Goal: Information Seeking & Learning: Find specific page/section

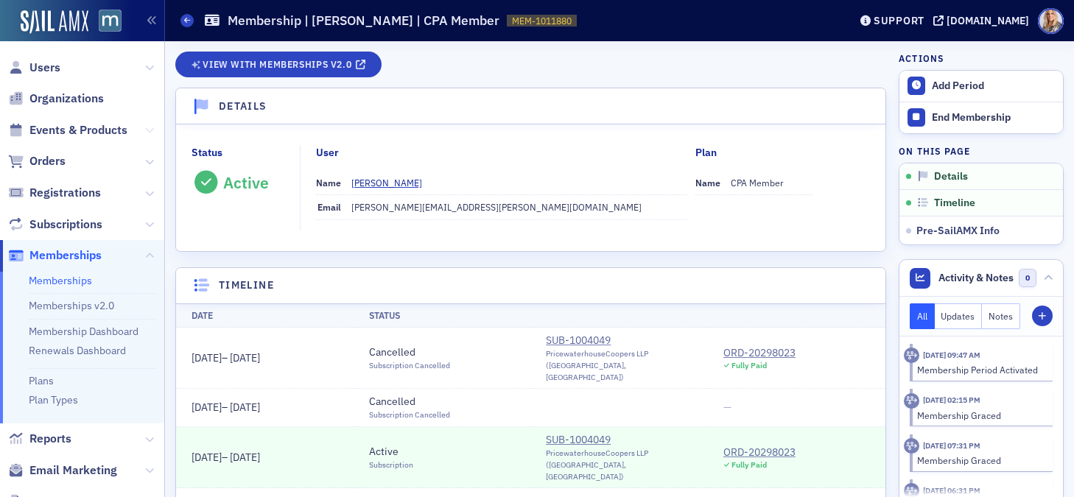
click at [148, 130] on icon at bounding box center [149, 130] width 9 height 9
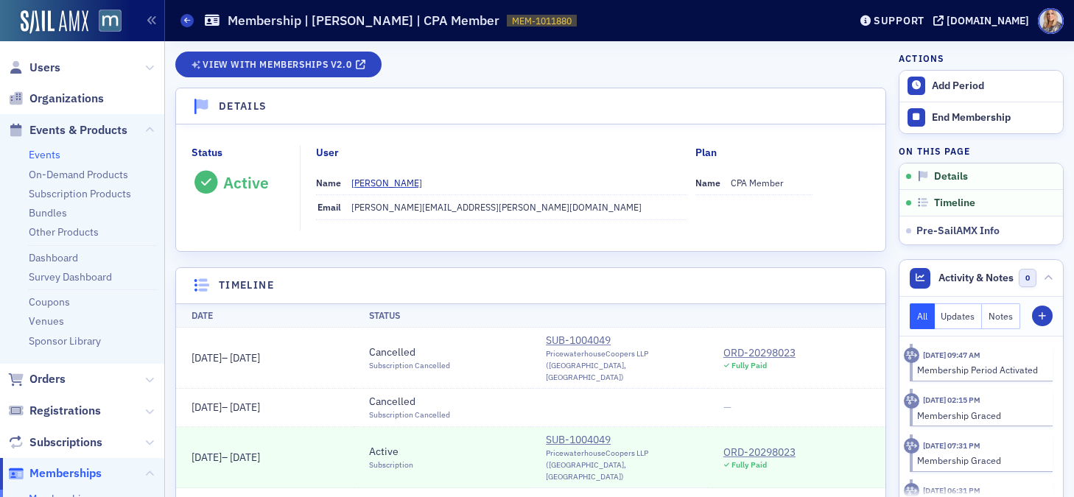
click at [47, 149] on link "Events" at bounding box center [45, 154] width 32 height 13
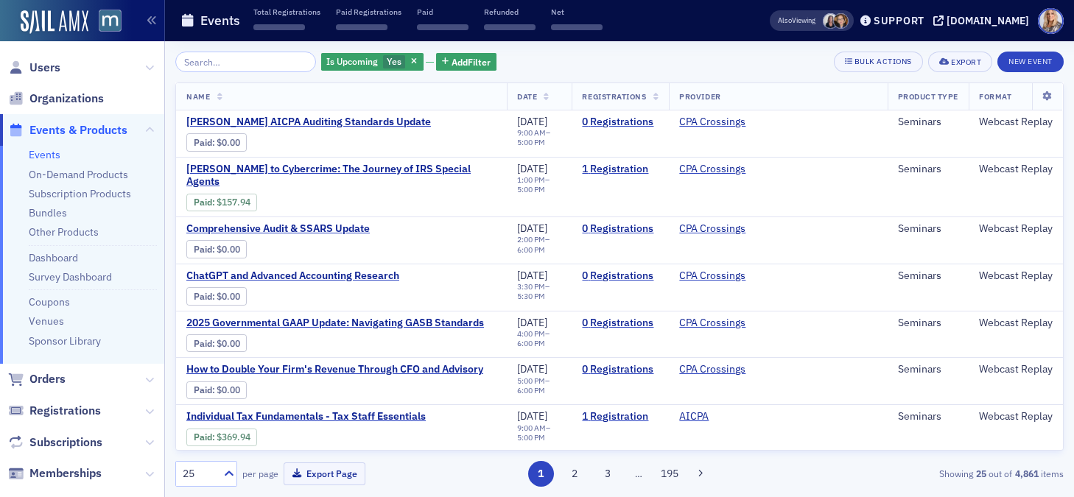
click at [259, 65] on input "search" at bounding box center [245, 62] width 141 height 21
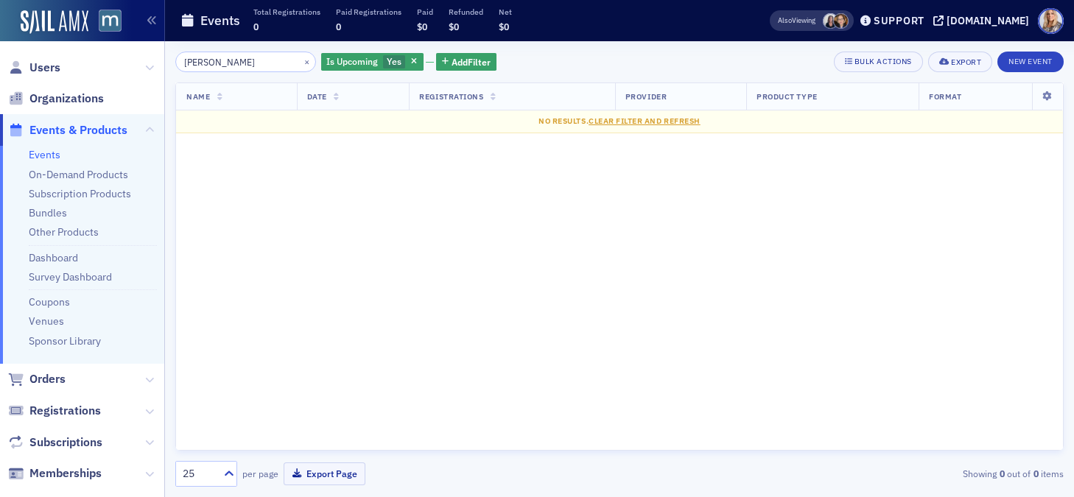
click at [270, 65] on input "Robbie Thompson" at bounding box center [245, 62] width 141 height 21
type input "Robbie Thompson"
click at [151, 70] on icon at bounding box center [149, 67] width 9 height 9
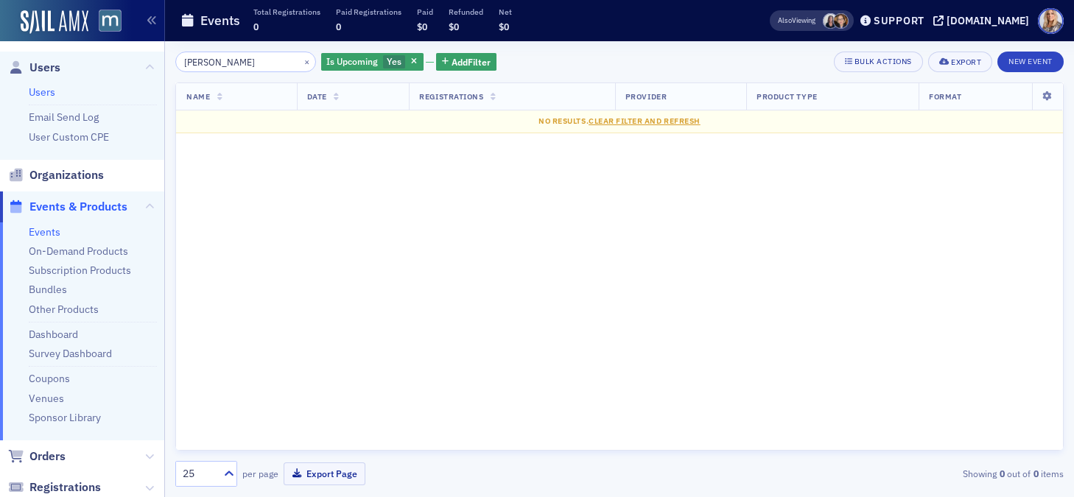
click at [38, 93] on link "Users" at bounding box center [42, 91] width 27 height 13
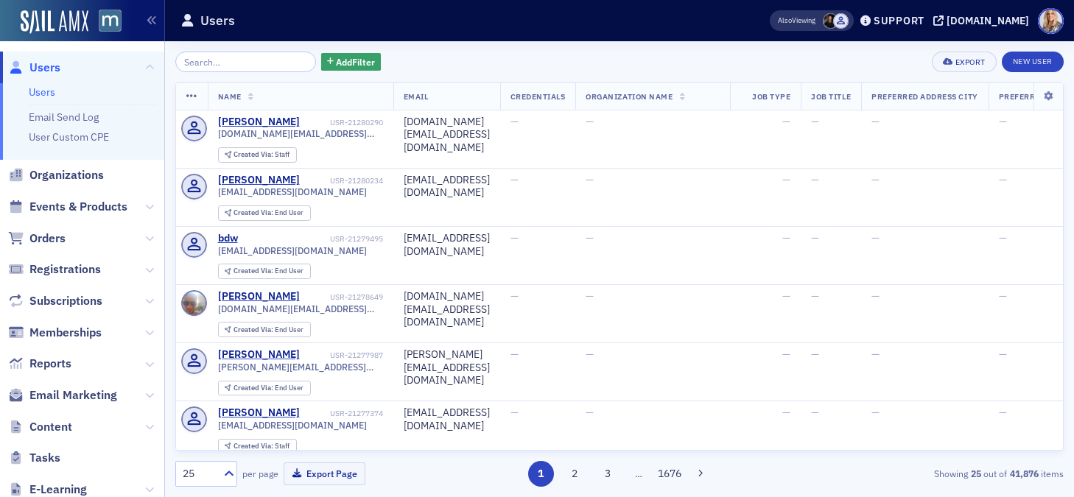
click at [246, 57] on input "search" at bounding box center [245, 62] width 141 height 21
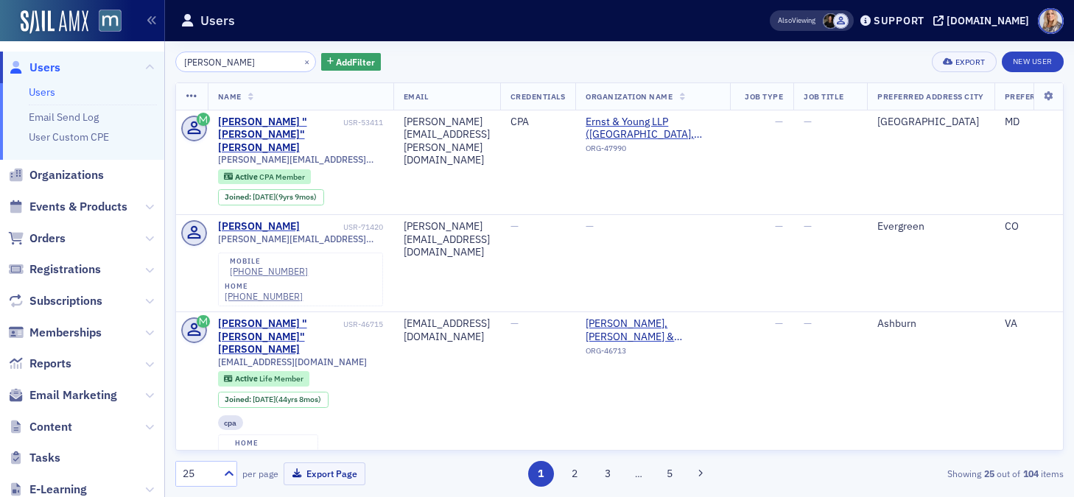
type input "Robbie Thompson"
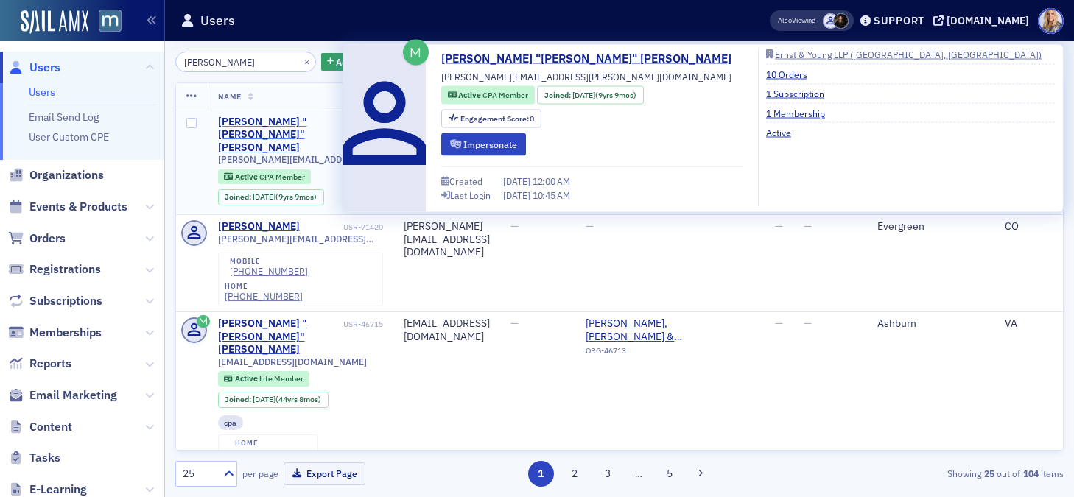
click at [239, 133] on div "James "Robbie" Thompson" at bounding box center [279, 135] width 122 height 39
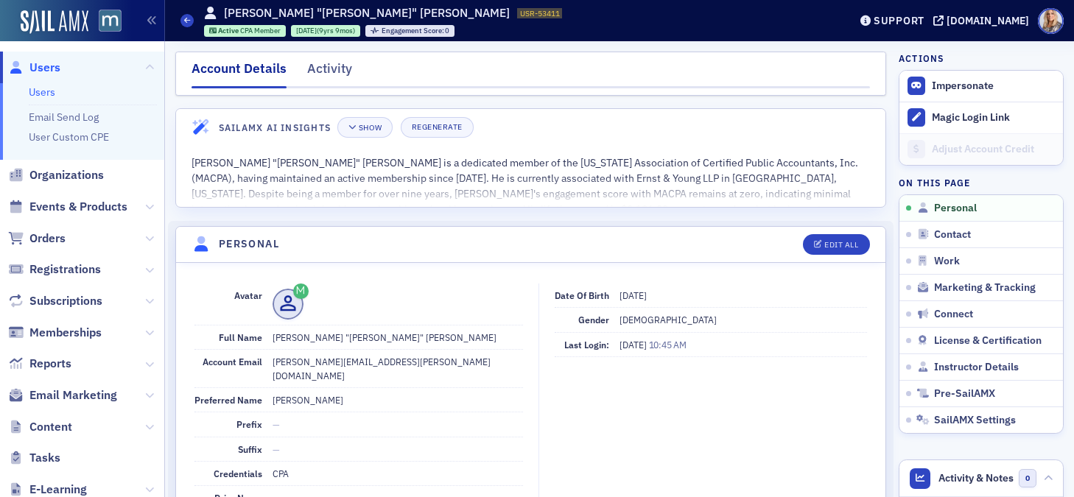
click at [43, 94] on link "Users" at bounding box center [42, 91] width 27 height 13
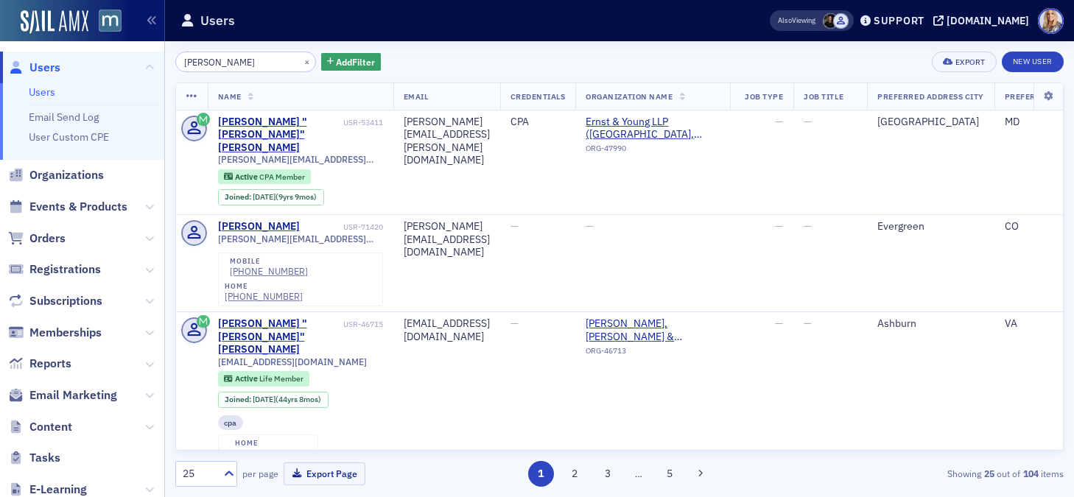
drag, startPoint x: 273, startPoint y: 62, endPoint x: 156, endPoint y: 57, distance: 116.4
click at [156, 57] on div "Users Users Email Send Log User Custom CPE Organizations Events & Products Orde…" at bounding box center [537, 248] width 1074 height 497
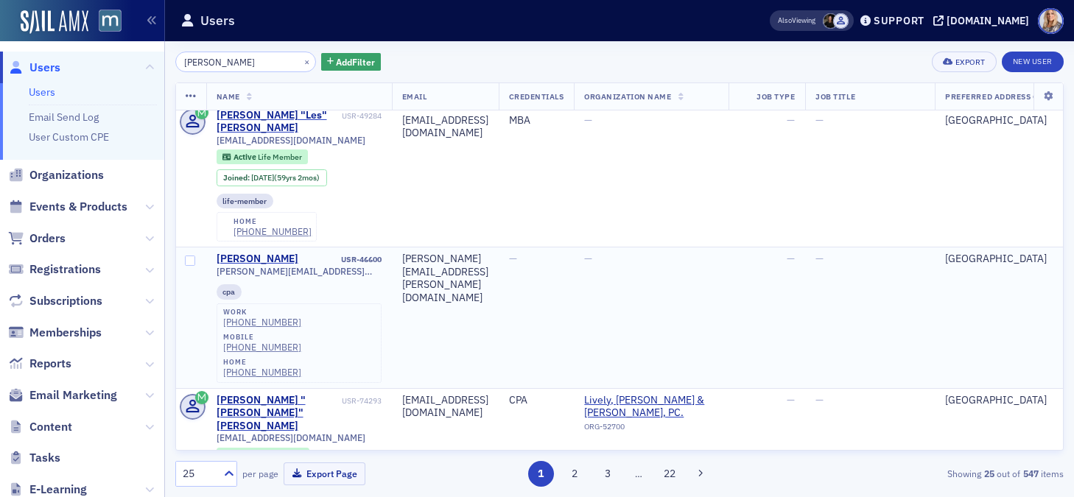
scroll to position [0, 1]
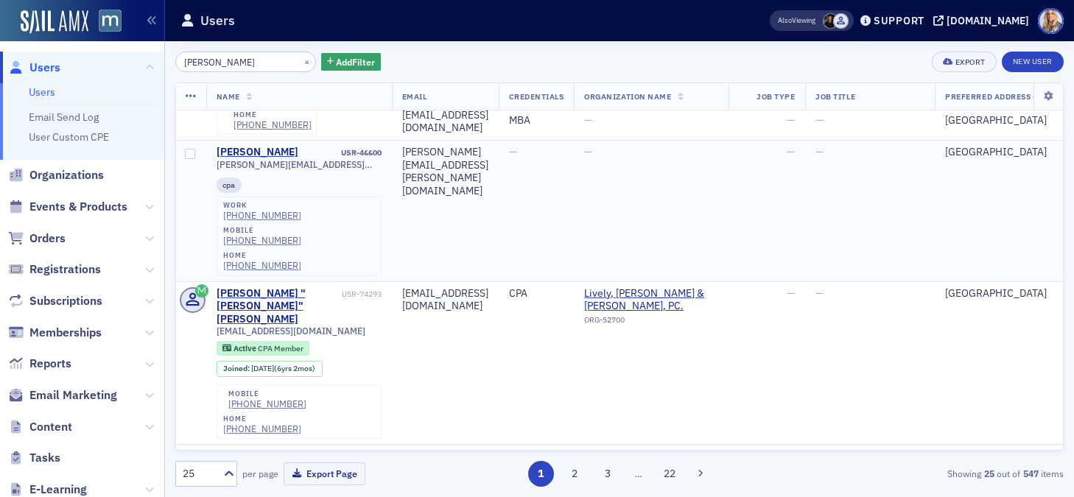
click at [461, 281] on td "aworch@lwzpc.com" at bounding box center [445, 363] width 107 height 164
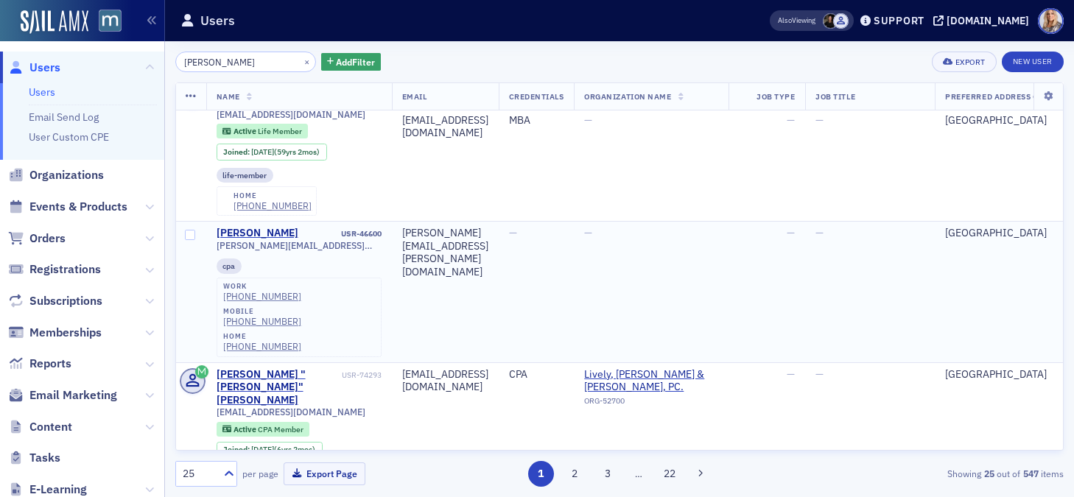
scroll to position [31, 1]
drag, startPoint x: 241, startPoint y: 58, endPoint x: 158, endPoint y: 46, distance: 83.3
click at [158, 49] on div "Users Users Email Send Log User Custom CPE Organizations Events & Products Orde…" at bounding box center [537, 248] width 1074 height 497
paste input "ticia Alexander-Lutterodt"
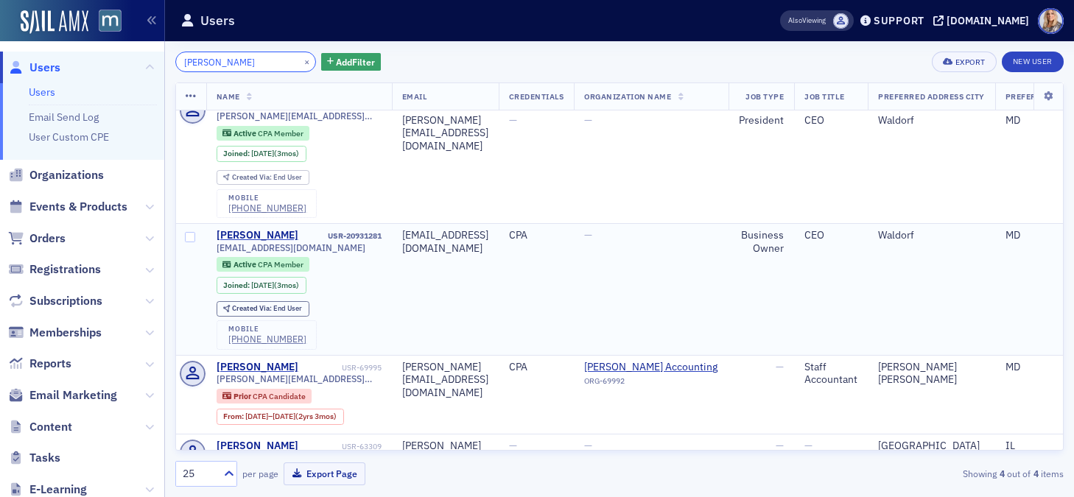
scroll to position [0, 1]
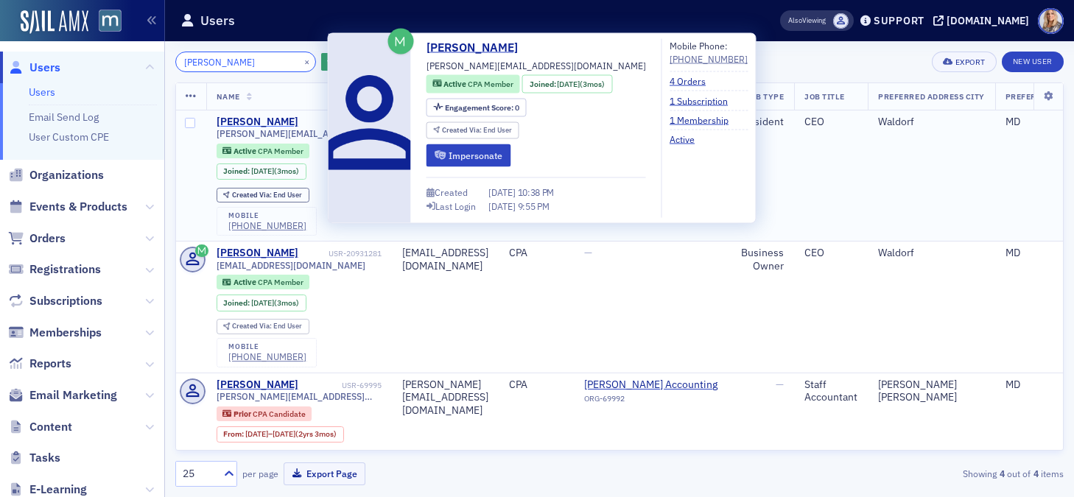
type input "Leticia Alexander-Lutterodt"
click at [264, 122] on div "Leticia Alexander-Lutterodt" at bounding box center [258, 122] width 82 height 13
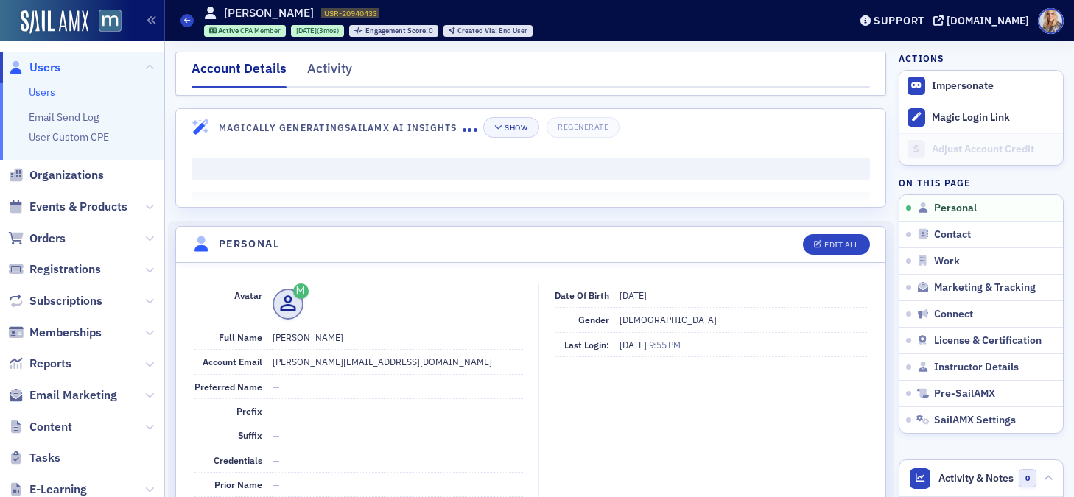
click at [264, 122] on h4 "Magically Generating SailAMX AI Insights" at bounding box center [341, 127] width 244 height 13
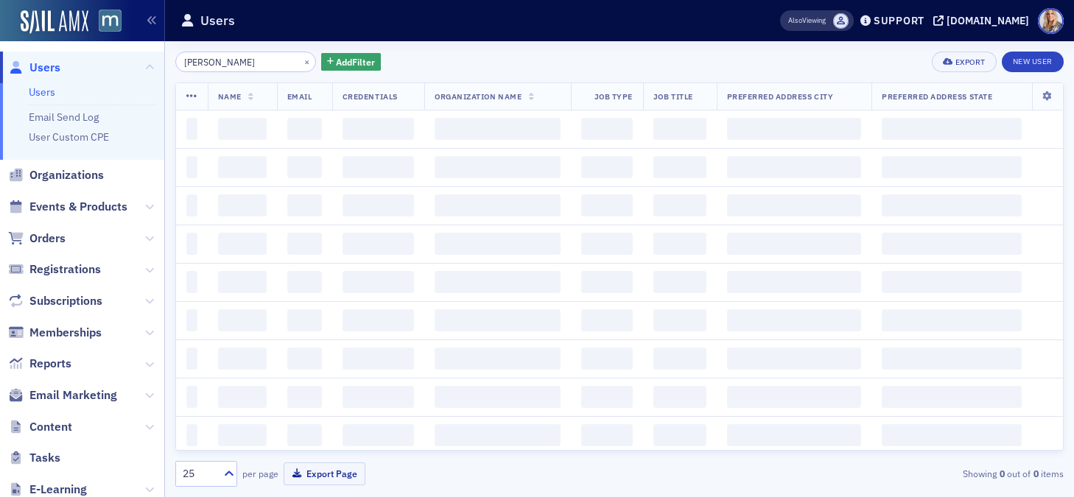
scroll to position [0, 14]
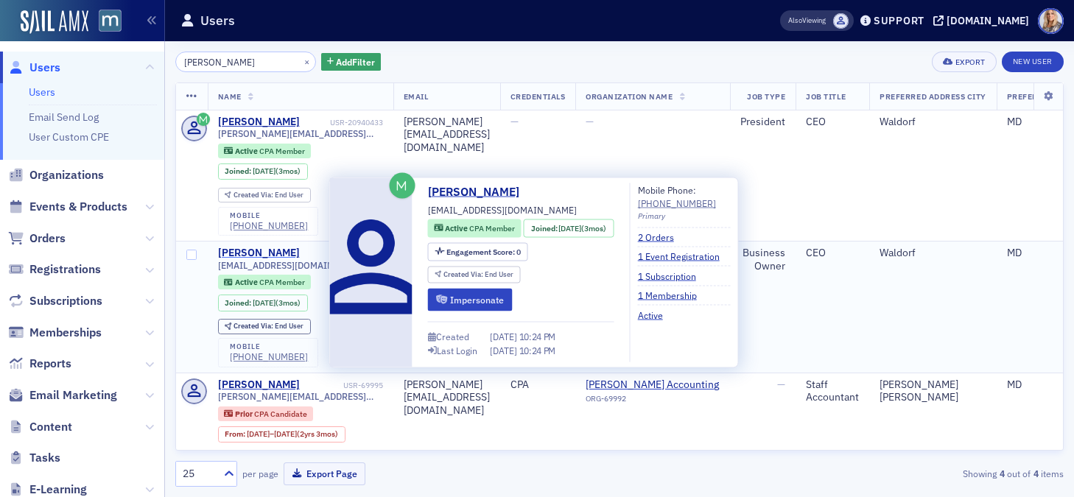
click at [270, 260] on div "Leticia Alexander-Lutterodt" at bounding box center [259, 253] width 82 height 13
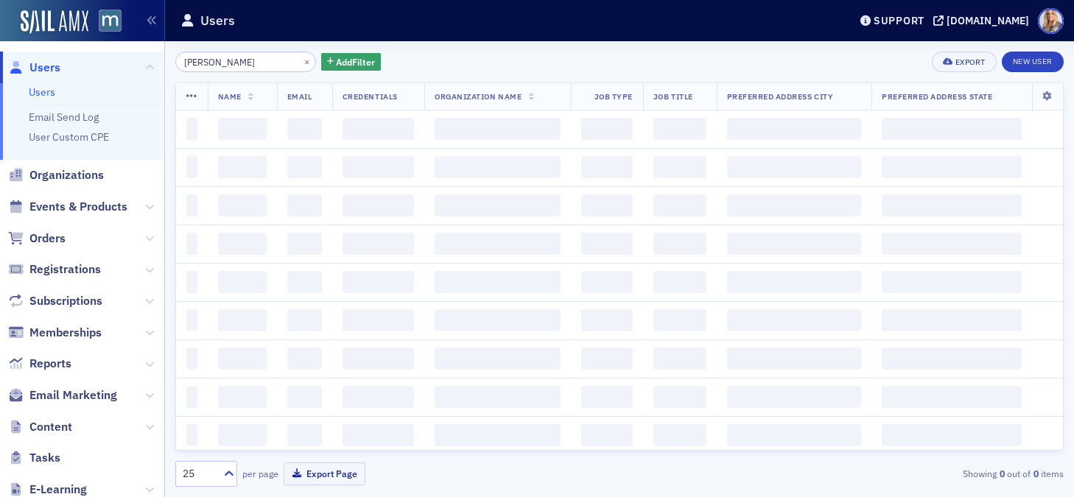
scroll to position [0, 14]
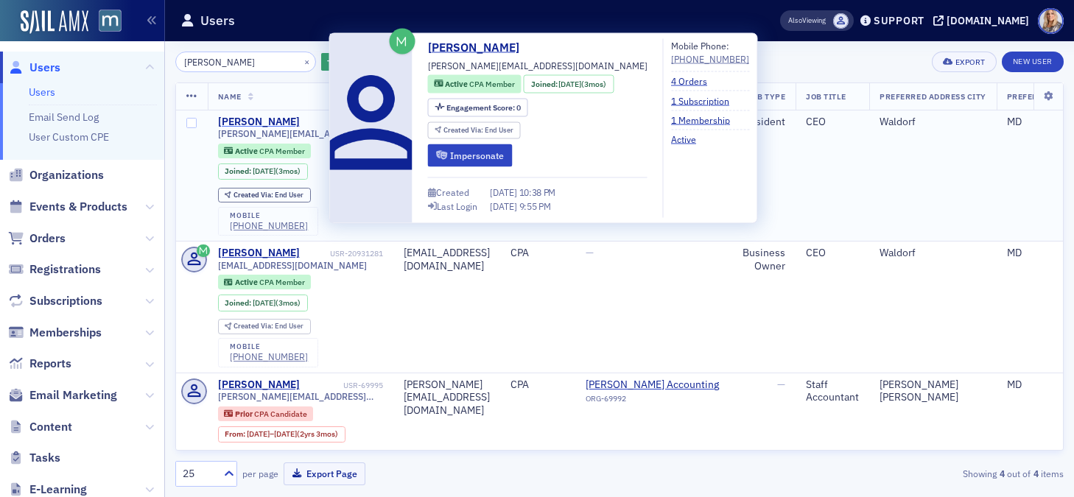
click at [237, 129] on div "Leticia Alexander-Lutterodt" at bounding box center [259, 122] width 82 height 13
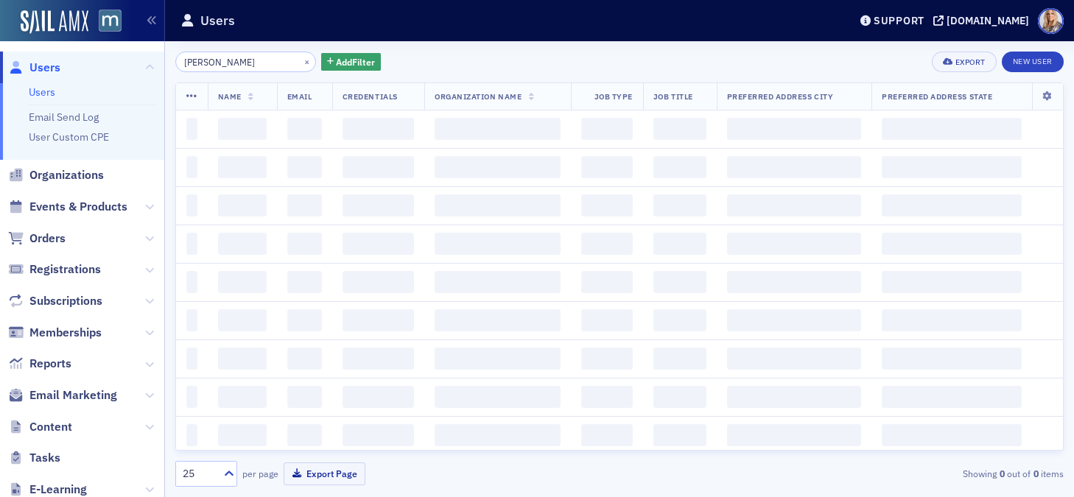
scroll to position [0, 14]
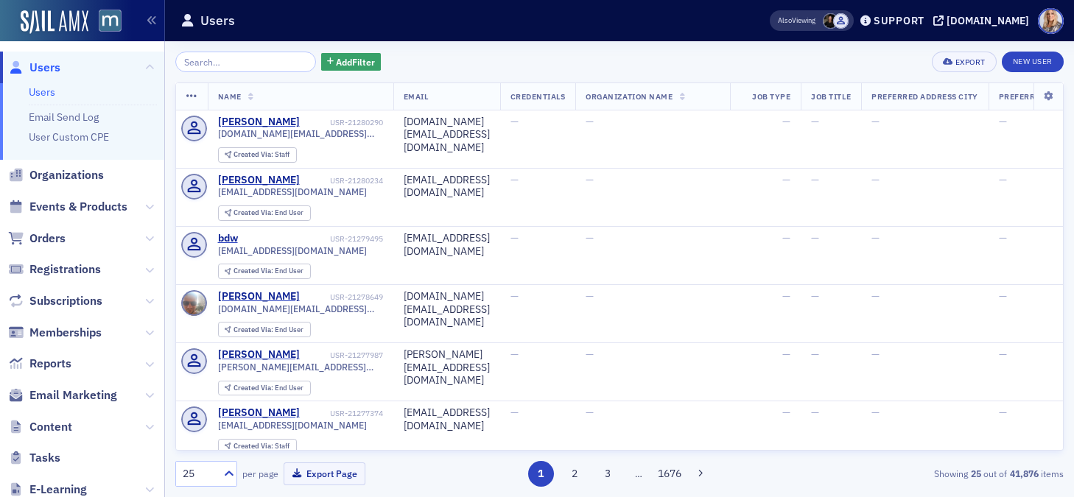
click at [225, 60] on input "search" at bounding box center [245, 62] width 141 height 21
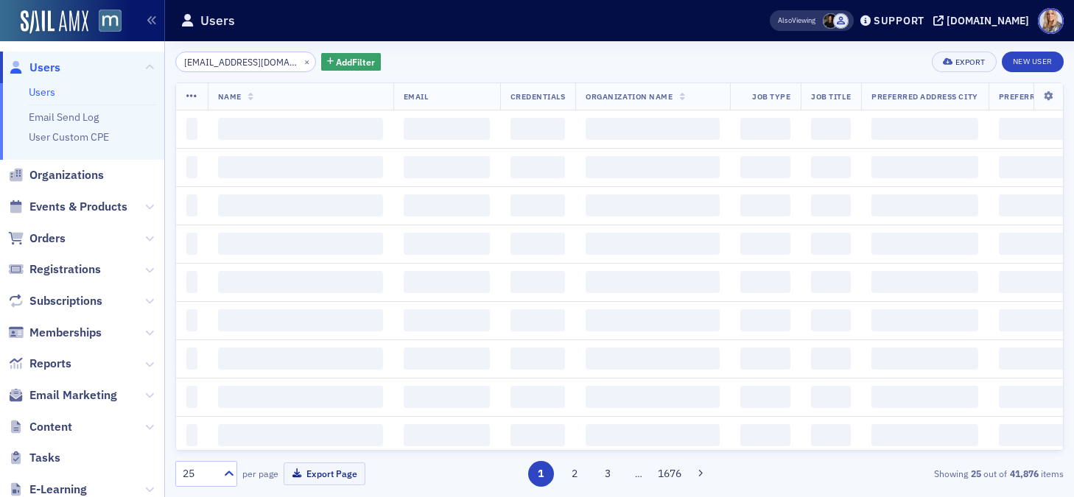
scroll to position [0, 27]
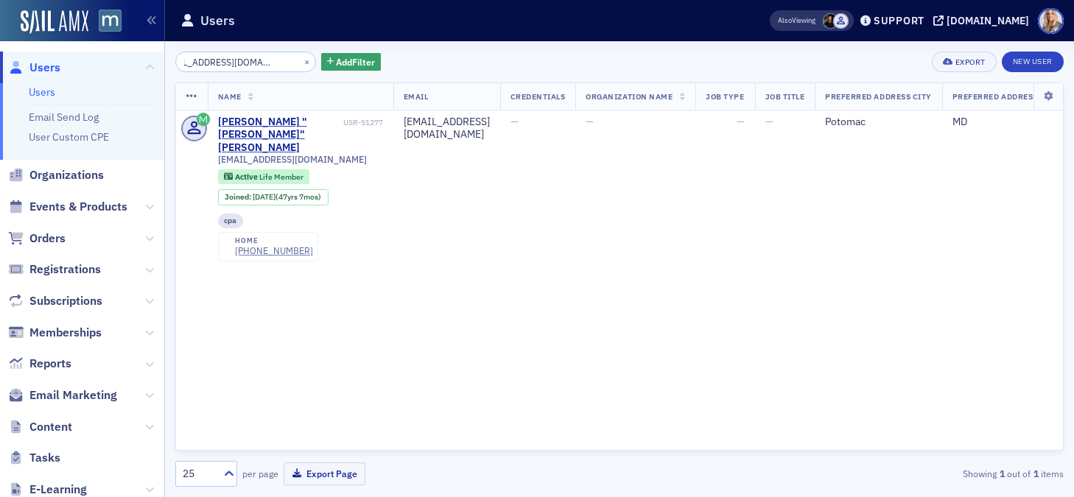
type input "jthompson@santospostal.com"
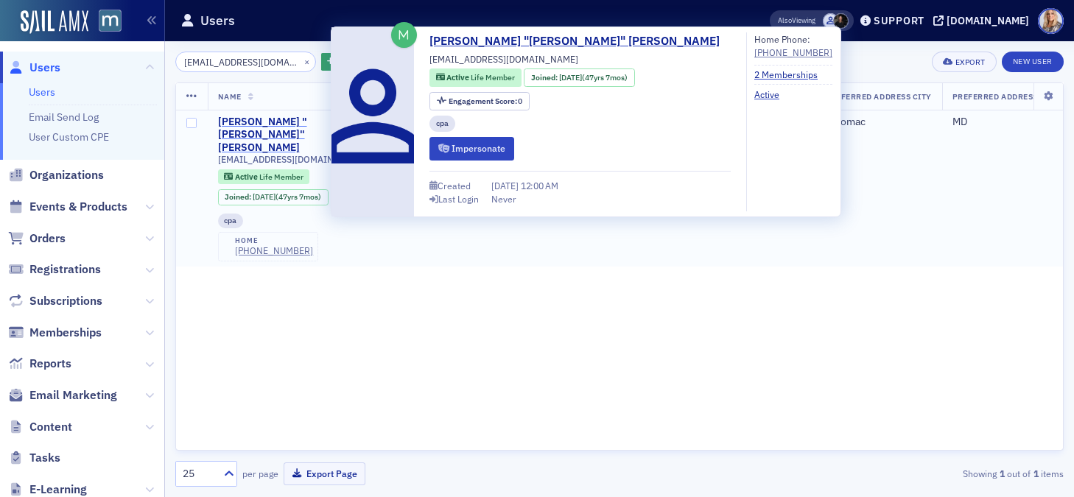
click at [323, 124] on div "James "Jim" Thompson" at bounding box center [279, 135] width 122 height 39
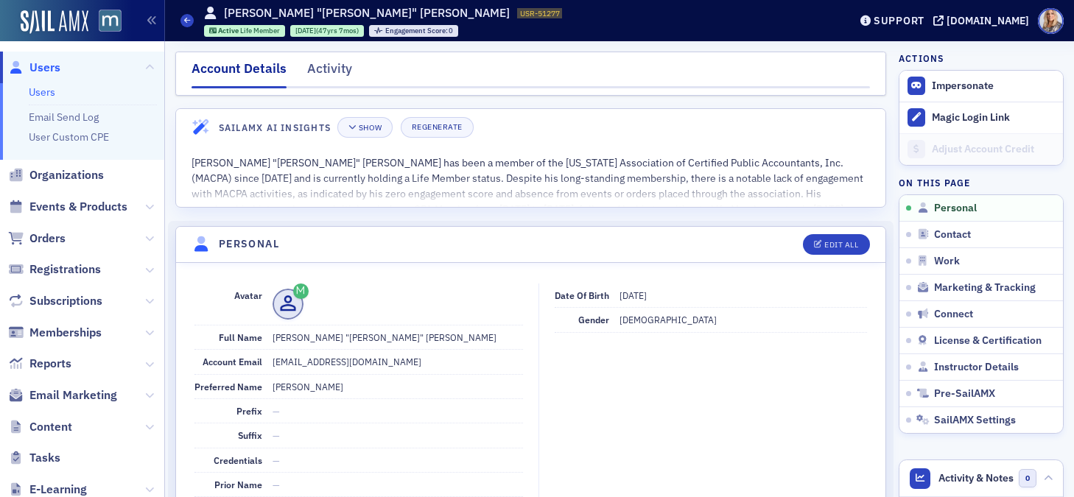
click at [43, 88] on link "Users" at bounding box center [42, 91] width 27 height 13
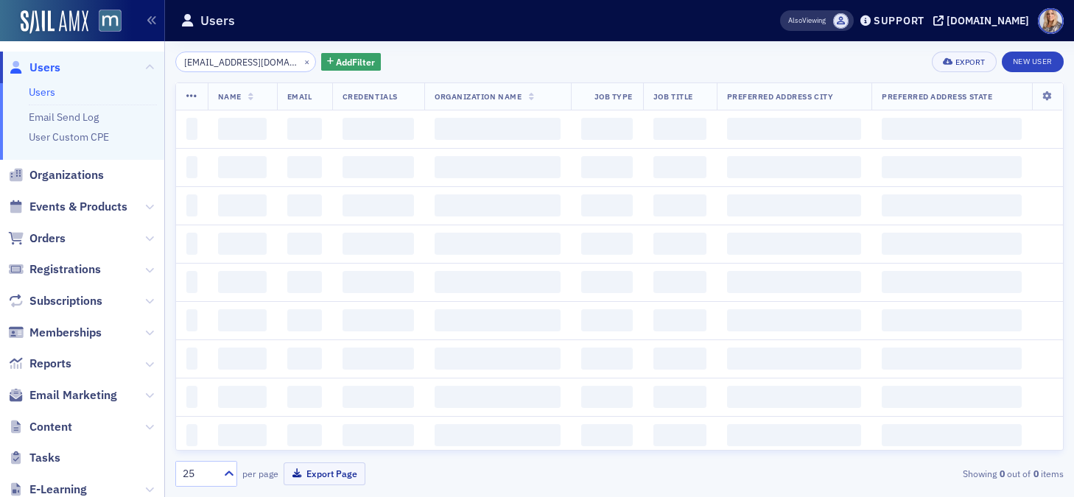
scroll to position [0, 27]
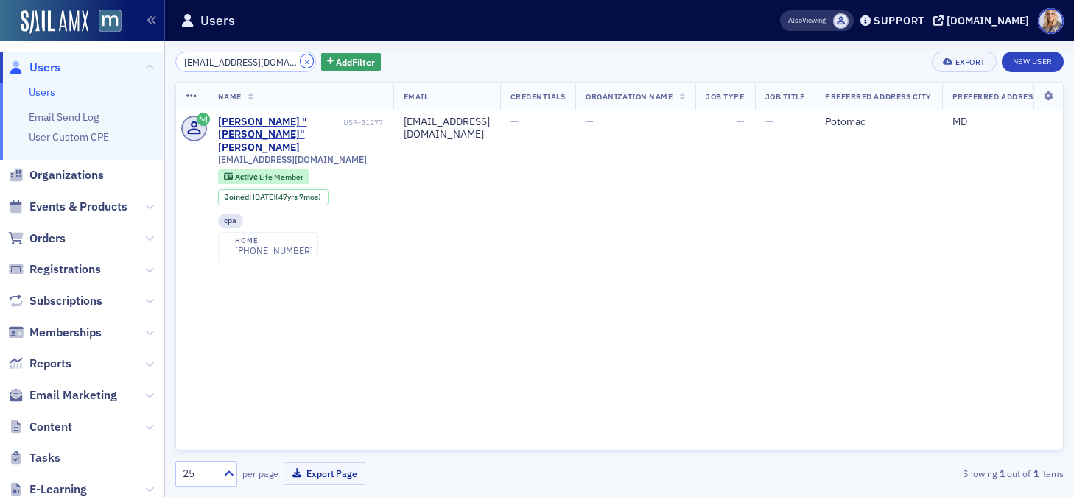
click at [300, 62] on button "×" at bounding box center [306, 61] width 13 height 13
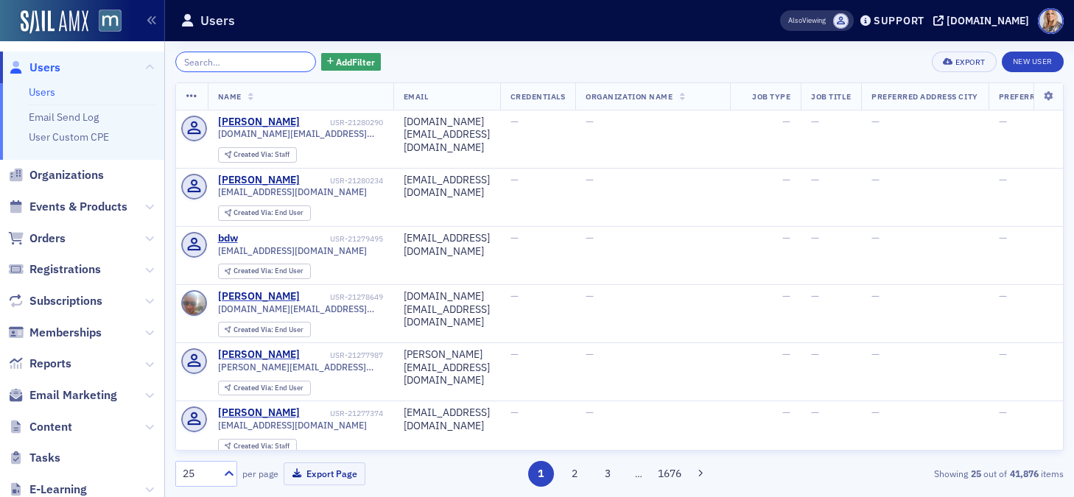
click at [234, 57] on input "search" at bounding box center [245, 62] width 141 height 21
paste input "Leticia Alexander-Lutterodt"
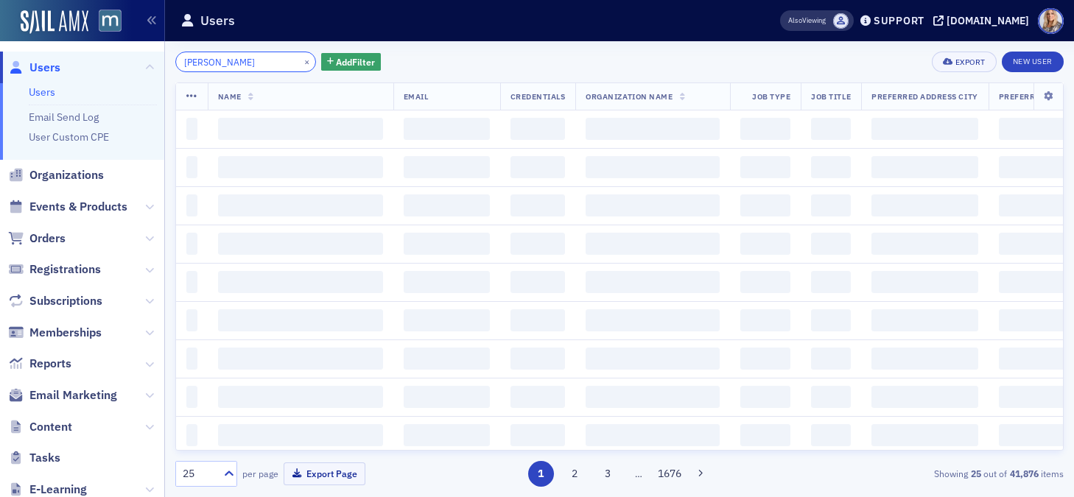
scroll to position [0, 14]
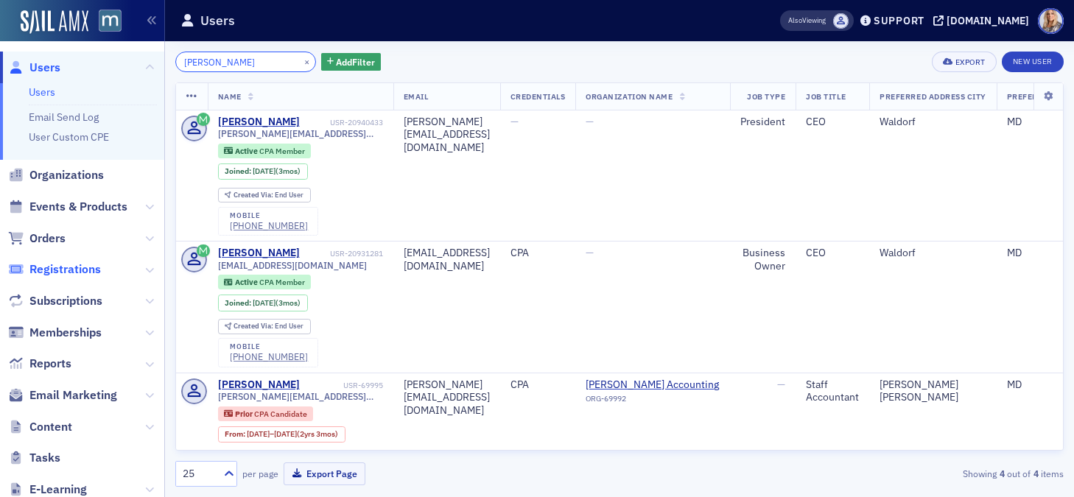
type input "Leticia Alexander-Lutterodt"
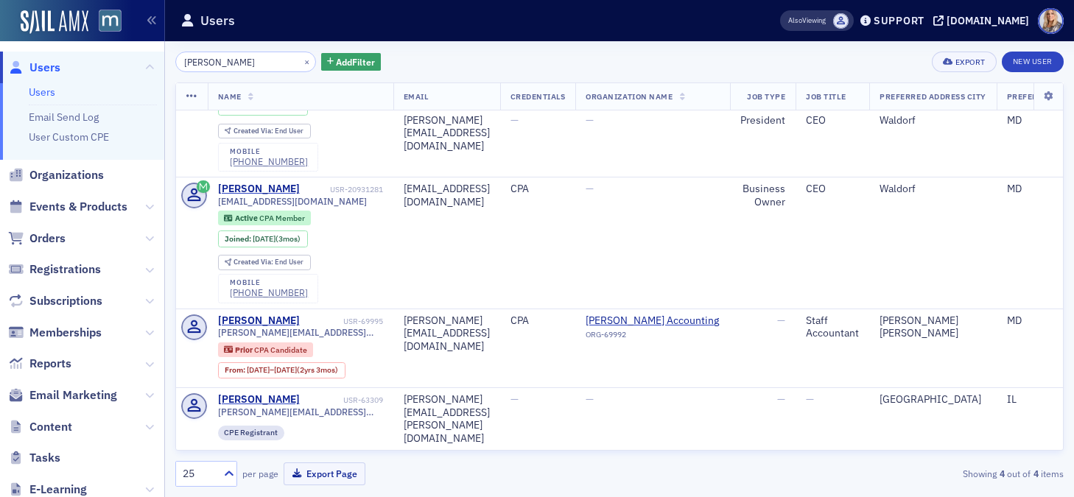
scroll to position [84, 0]
click at [300, 60] on button "×" at bounding box center [306, 61] width 13 height 13
click at [286, 60] on input "search" at bounding box center [245, 62] width 141 height 21
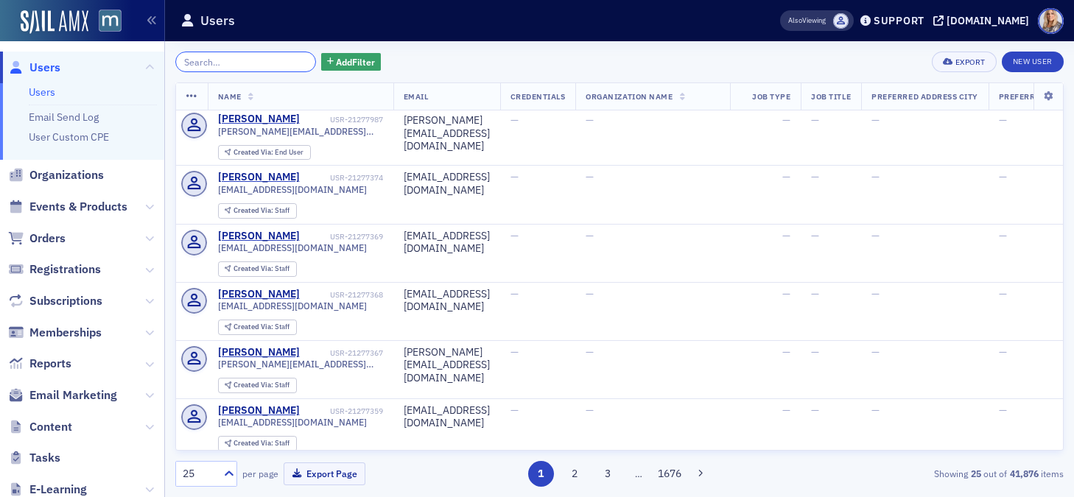
click at [221, 65] on input "search" at bounding box center [245, 62] width 141 height 21
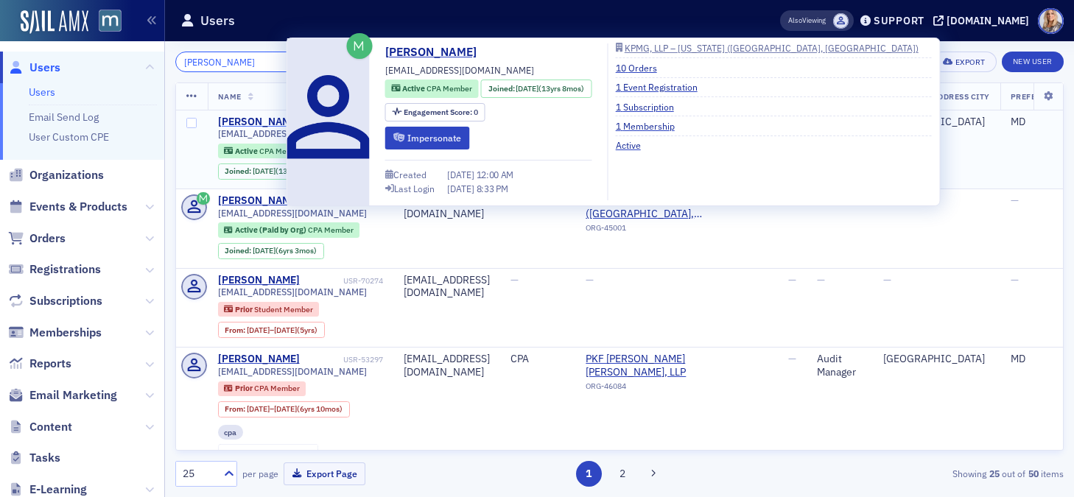
type input "Lindsey Welsh"
click at [270, 122] on div "Lindsey Welsh" at bounding box center [259, 122] width 82 height 13
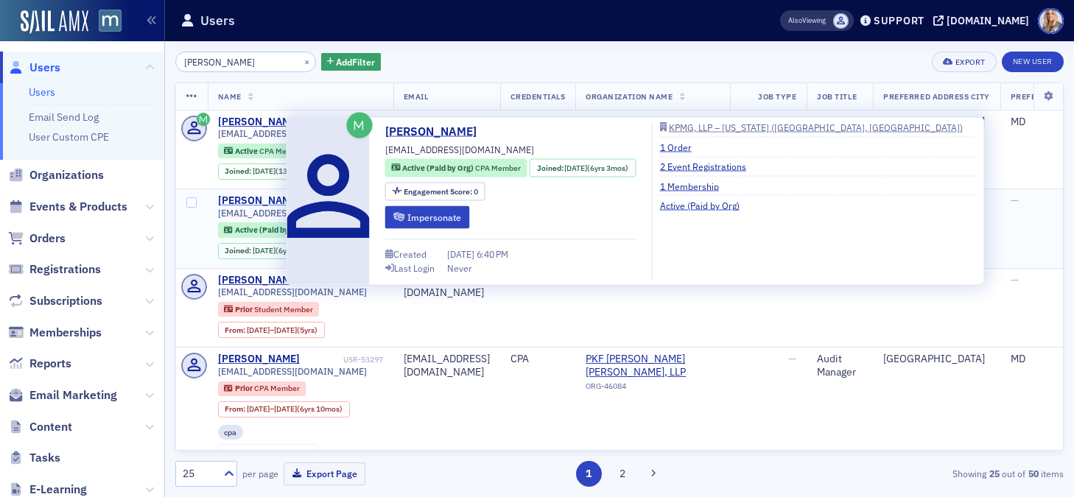
click at [259, 202] on div "Lindsey Welsh" at bounding box center [259, 200] width 82 height 13
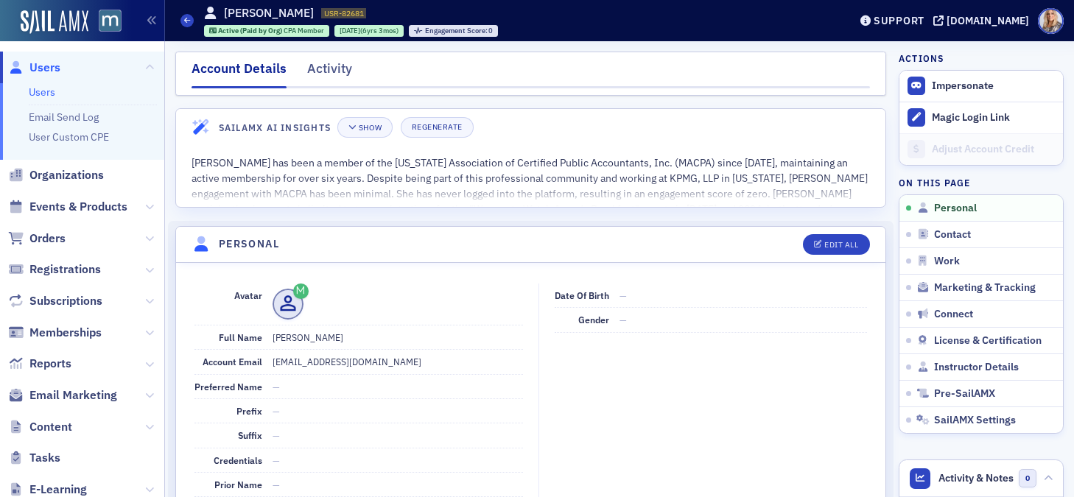
click at [45, 88] on link "Users" at bounding box center [42, 91] width 27 height 13
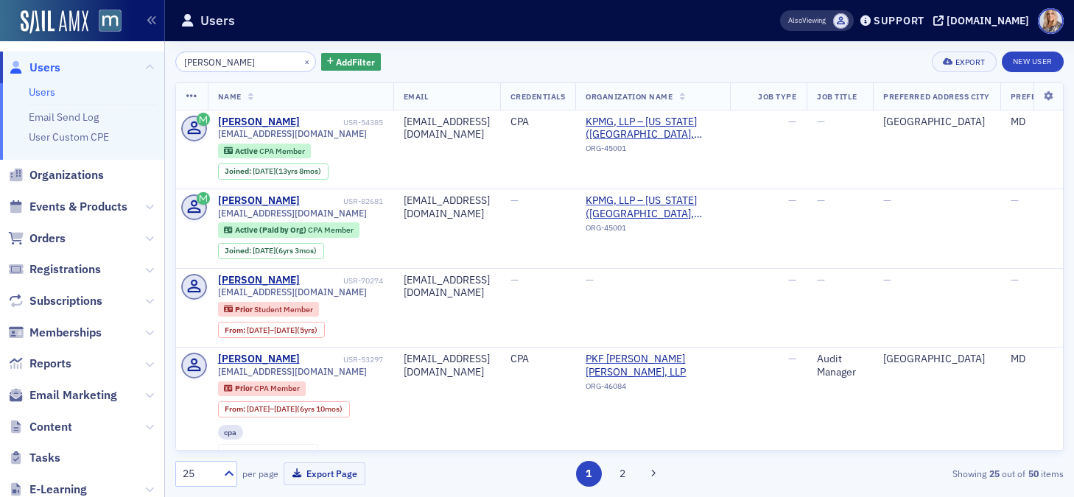
drag, startPoint x: 262, startPoint y: 62, endPoint x: 166, endPoint y: 60, distance: 95.8
click at [166, 60] on div "Lindsey Welsh × Add Filter Export New User Name Email Credentials Organization …" at bounding box center [619, 269] width 909 height 456
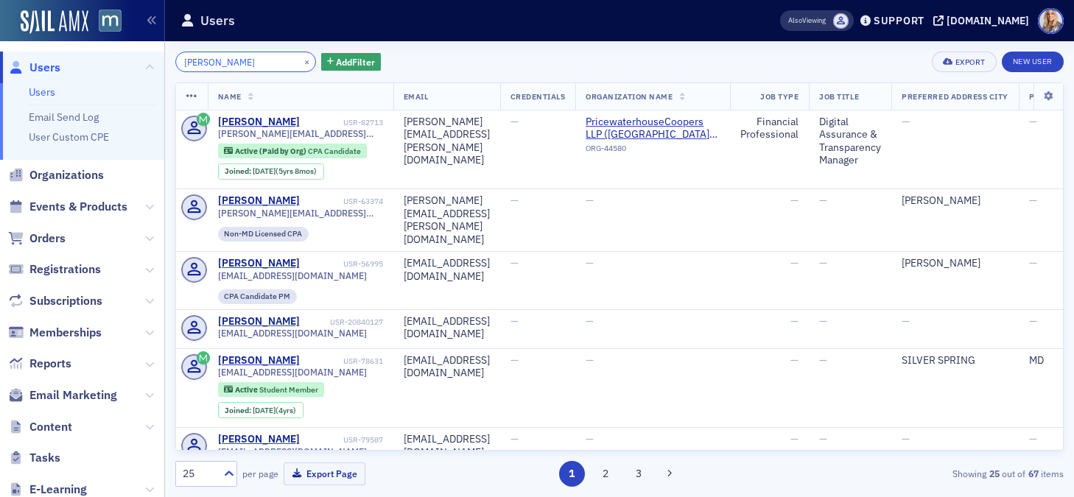
drag, startPoint x: 244, startPoint y: 61, endPoint x: 94, endPoint y: 49, distance: 150.8
click at [93, 49] on div "Users Users Email Send Log User Custom CPE Organizations Events & Products Orde…" at bounding box center [537, 248] width 1074 height 497
paste input "oren Patterso"
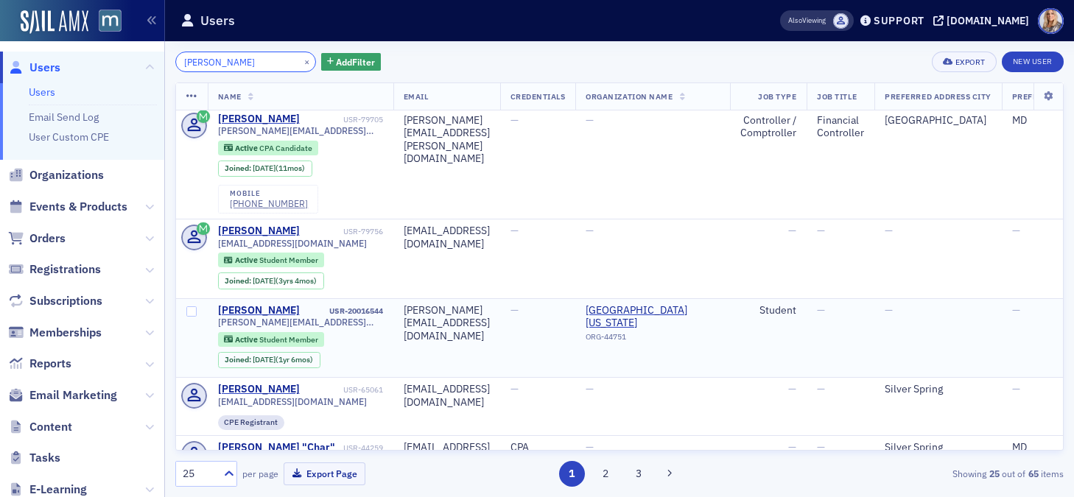
scroll to position [2, 0]
type input "Loren Patterson"
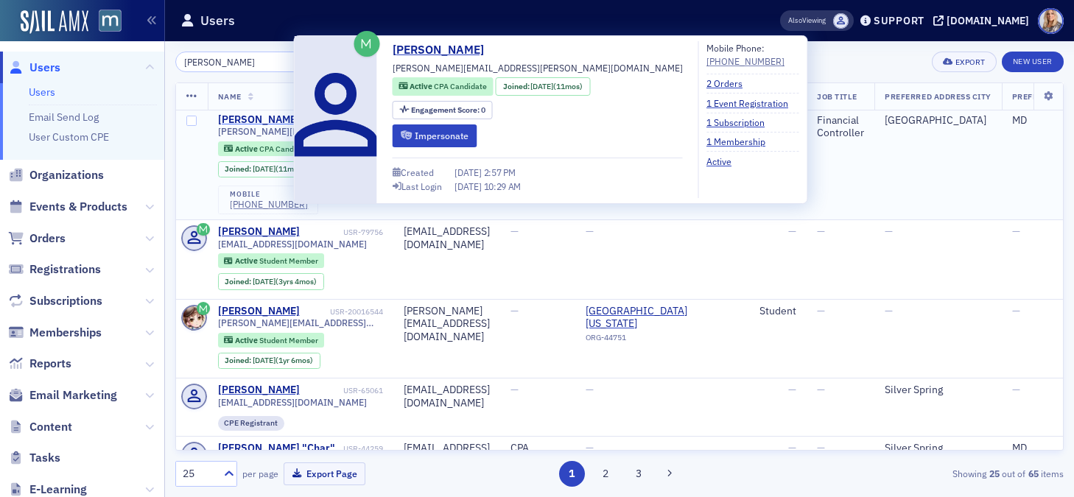
click at [281, 120] on div "Loren Patterson" at bounding box center [259, 119] width 82 height 13
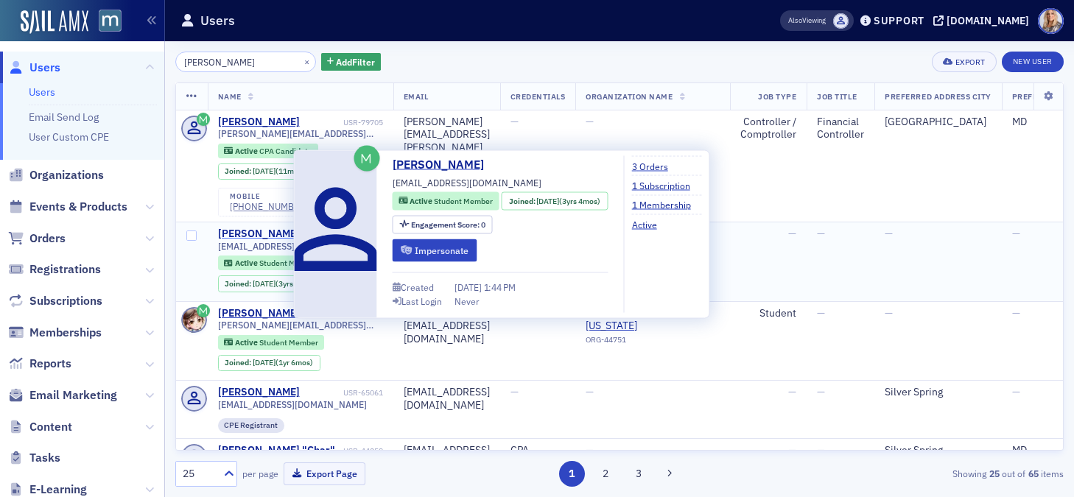
click at [257, 238] on div "Loren Patterson" at bounding box center [259, 234] width 82 height 13
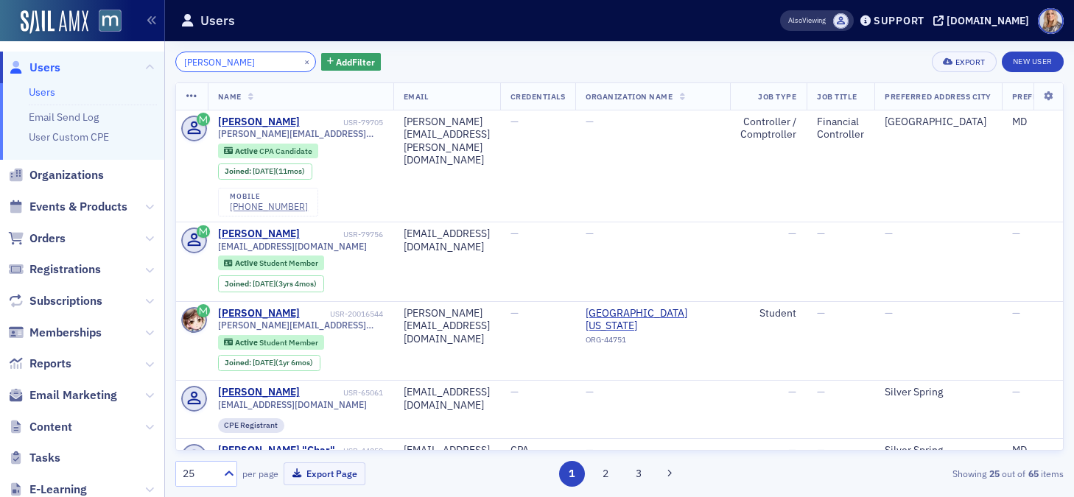
click at [259, 64] on input "Loren Patterson" at bounding box center [245, 62] width 141 height 21
drag, startPoint x: 259, startPoint y: 64, endPoint x: 110, endPoint y: 53, distance: 149.2
click at [108, 53] on div "Users Users Email Send Log User Custom CPE Organizations Events & Products Orde…" at bounding box center [537, 248] width 1074 height 497
paste input "Madisyn Parisi"
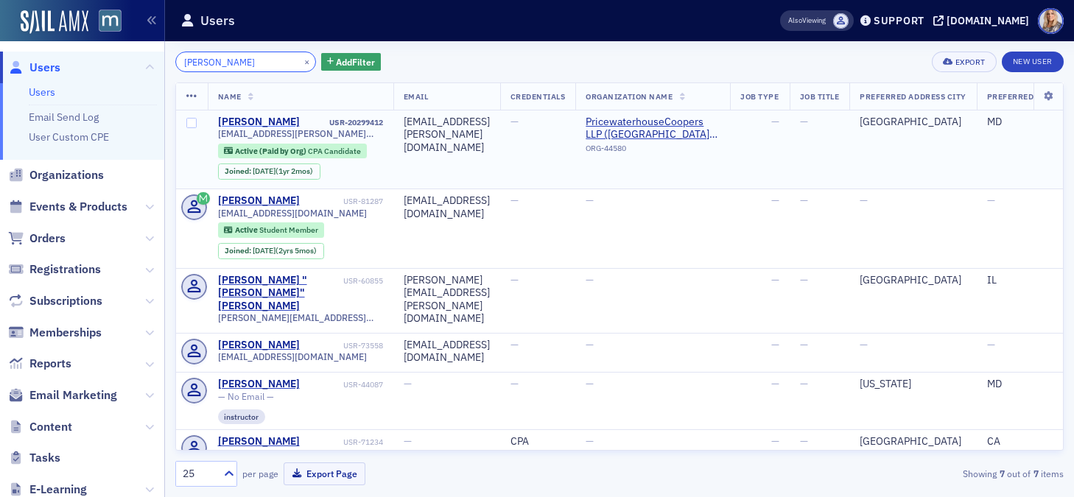
type input "Madisyn Parisi"
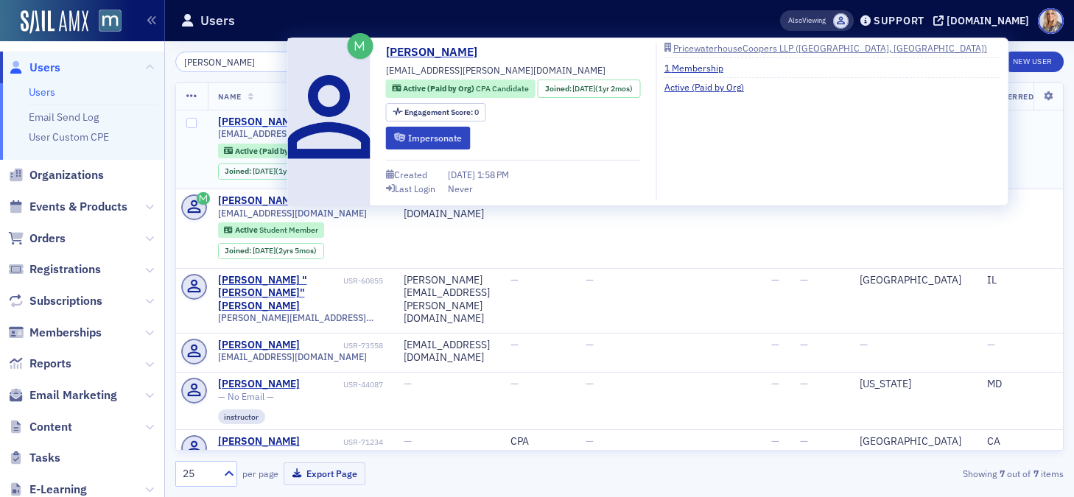
click at [274, 124] on div "Madisyn Parisi" at bounding box center [259, 122] width 82 height 13
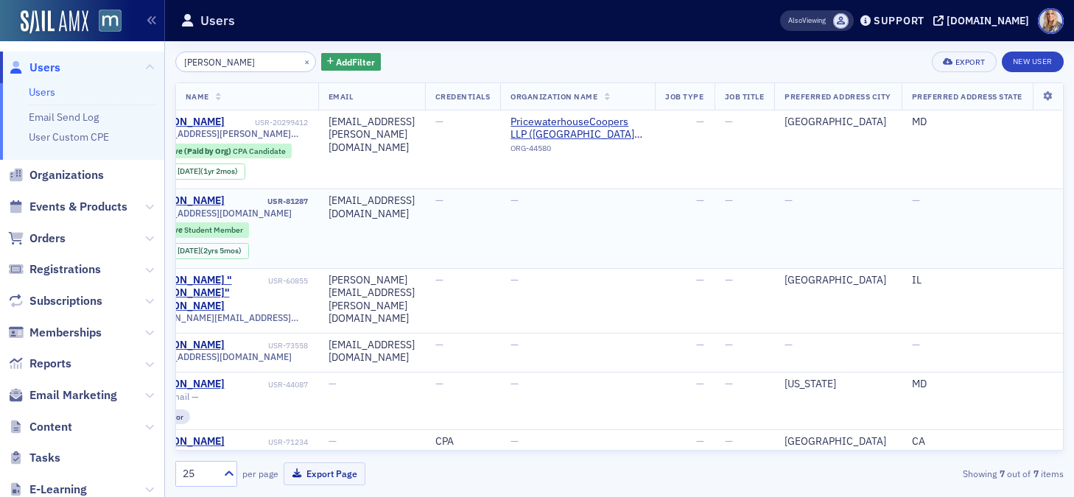
scroll to position [0, 145]
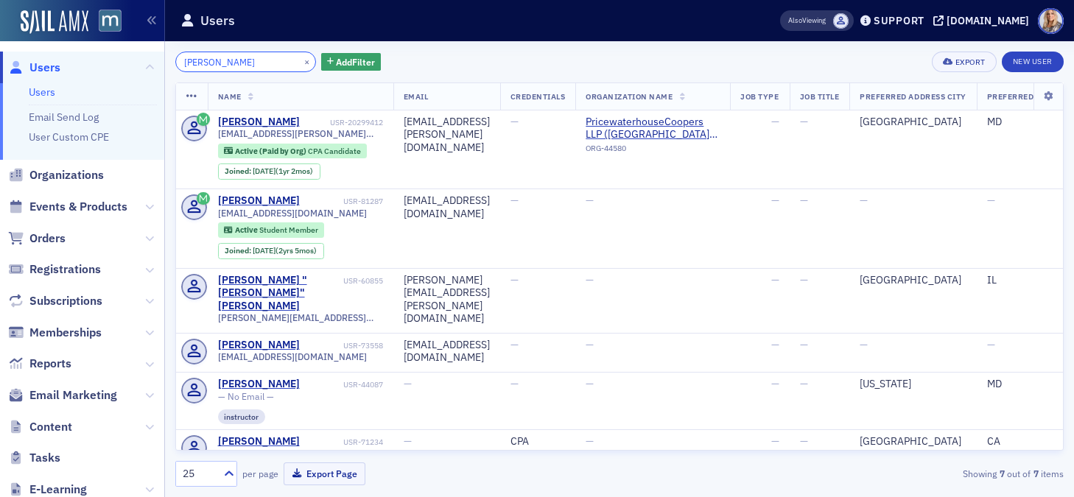
drag, startPoint x: 252, startPoint y: 58, endPoint x: 102, endPoint y: 57, distance: 150.2
click at [101, 57] on div "Users Users Email Send Log User Custom CPE Organizations Events & Products Orde…" at bounding box center [537, 248] width 1074 height 497
paste input "Nachlas"
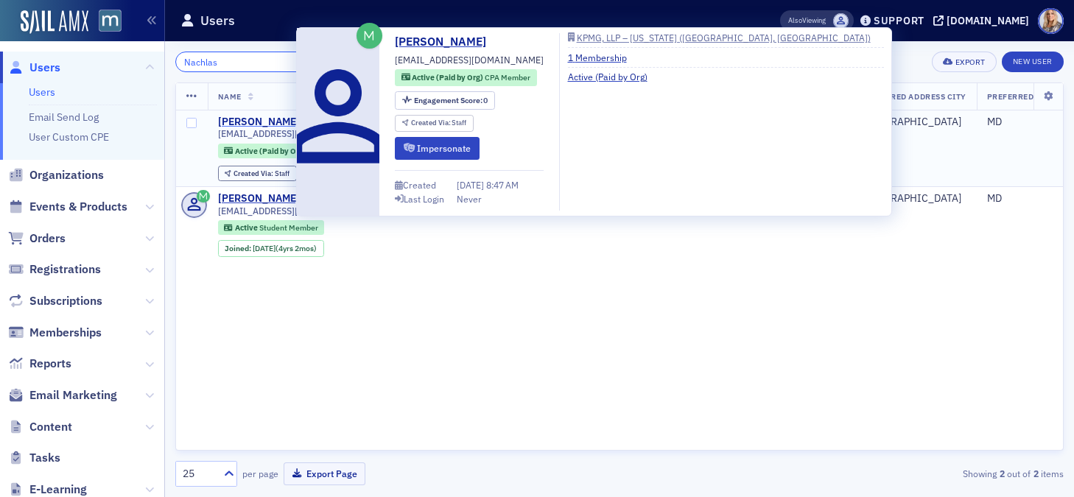
type input "Nachlas"
click at [248, 121] on div "Melanie Nachlas" at bounding box center [259, 122] width 82 height 13
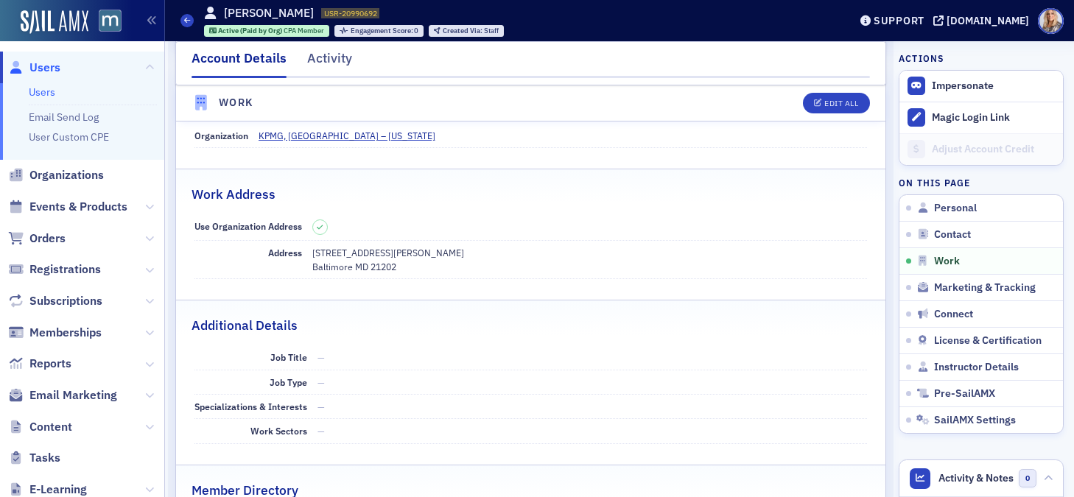
scroll to position [843, 0]
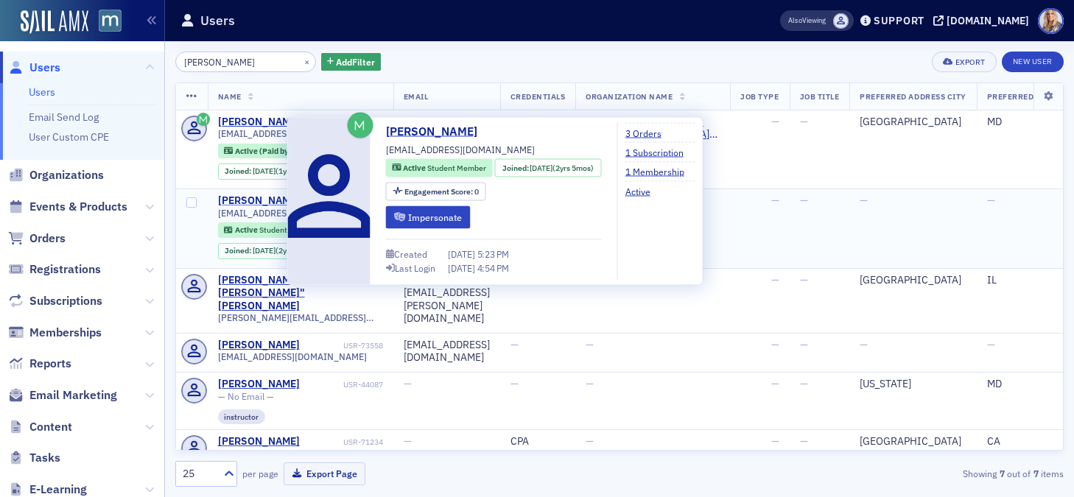
click at [261, 202] on div "Madisyn Parisi" at bounding box center [259, 200] width 82 height 13
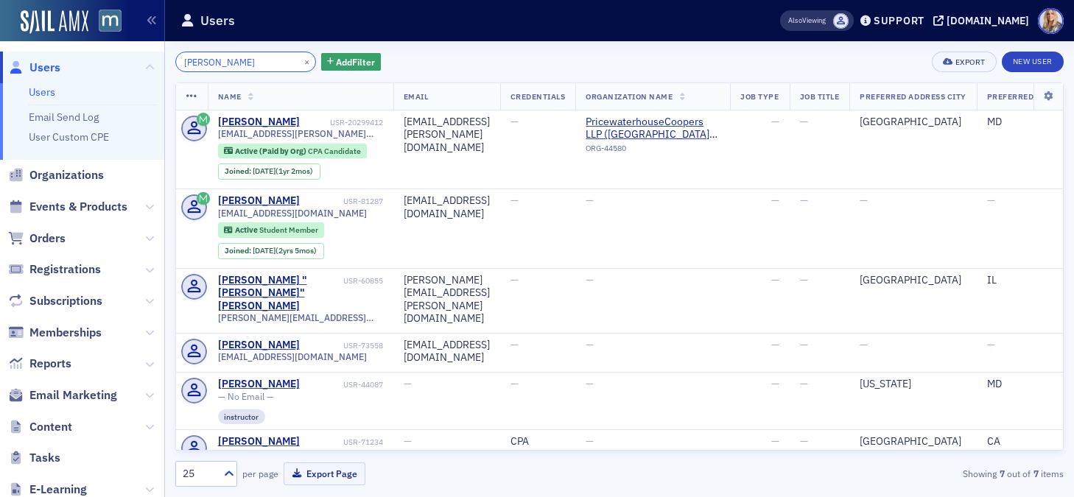
drag, startPoint x: 256, startPoint y: 64, endPoint x: 106, endPoint y: 63, distance: 149.5
click at [105, 63] on div "Users Users Email Send Log User Custom CPE Organizations Events & Products Orde…" at bounding box center [537, 248] width 1074 height 497
paste input "elissa Morauer"
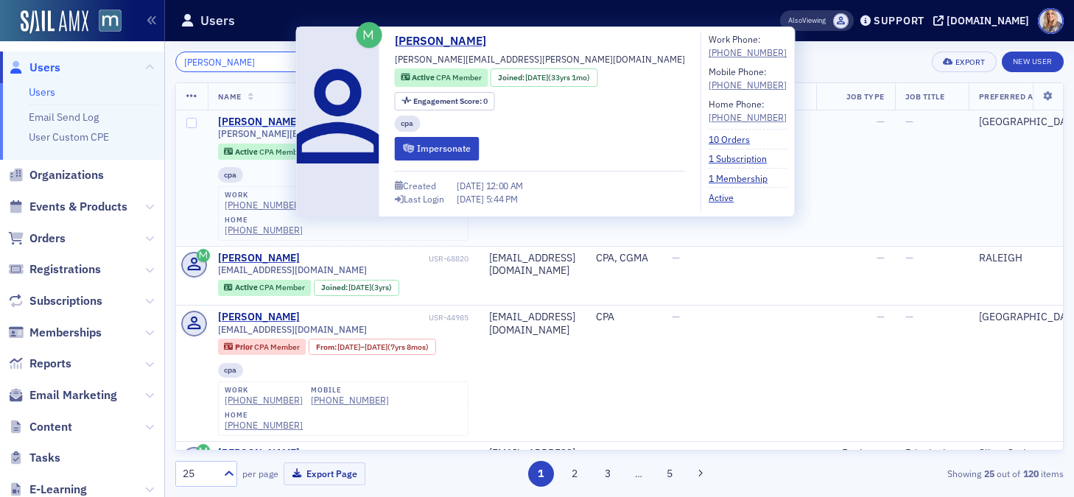
type input "Melissa Morauer"
click at [251, 123] on div "Melissa Morauer" at bounding box center [259, 122] width 82 height 13
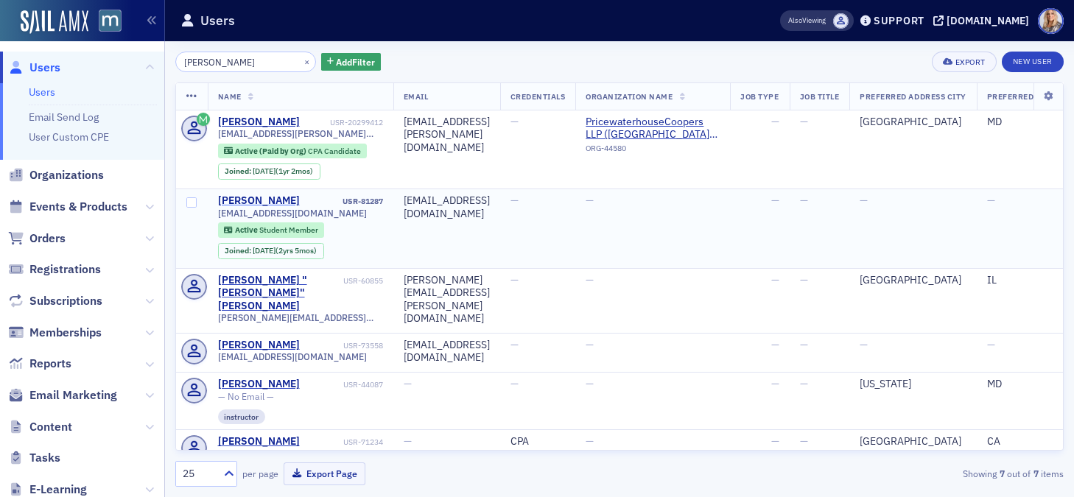
click at [242, 202] on div "Madisyn Parisi" at bounding box center [259, 200] width 82 height 13
drag, startPoint x: 261, startPoint y: 61, endPoint x: 140, endPoint y: 57, distance: 120.9
click at [140, 59] on div "Users Users Email Send Log User Custom CPE Organizations Events & Products Orde…" at bounding box center [537, 248] width 1074 height 497
paste input "elissa Morauer"
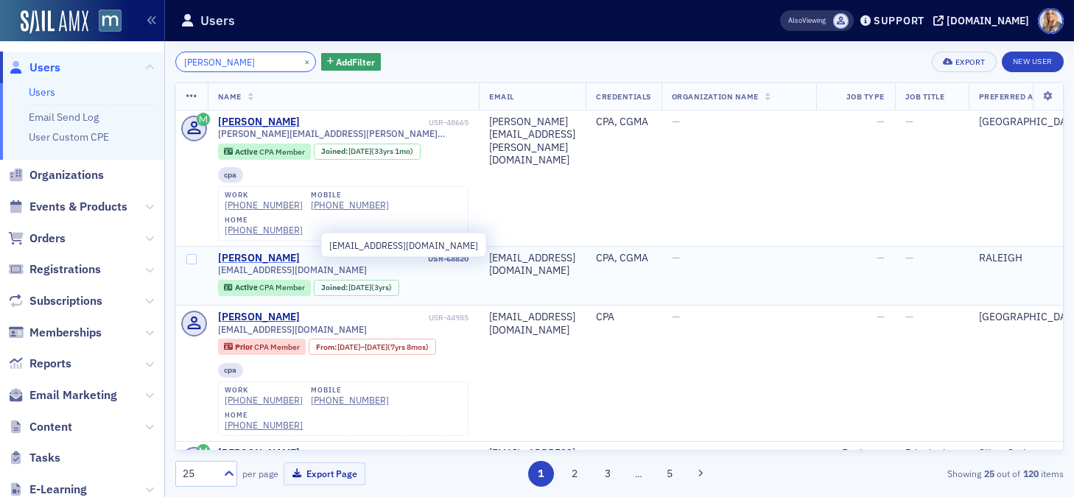
type input "Melissa Morauer"
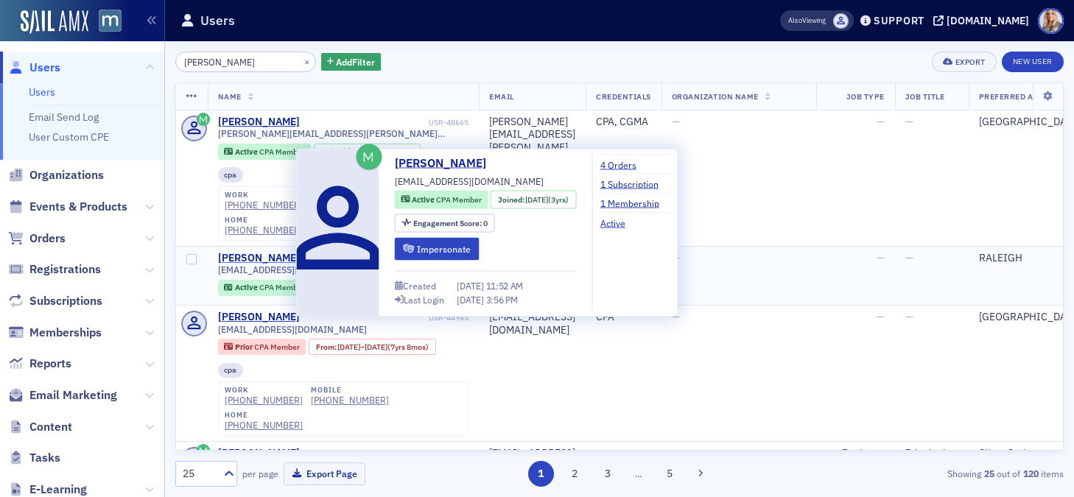
click at [235, 252] on div "Melissa Morauer" at bounding box center [259, 258] width 82 height 13
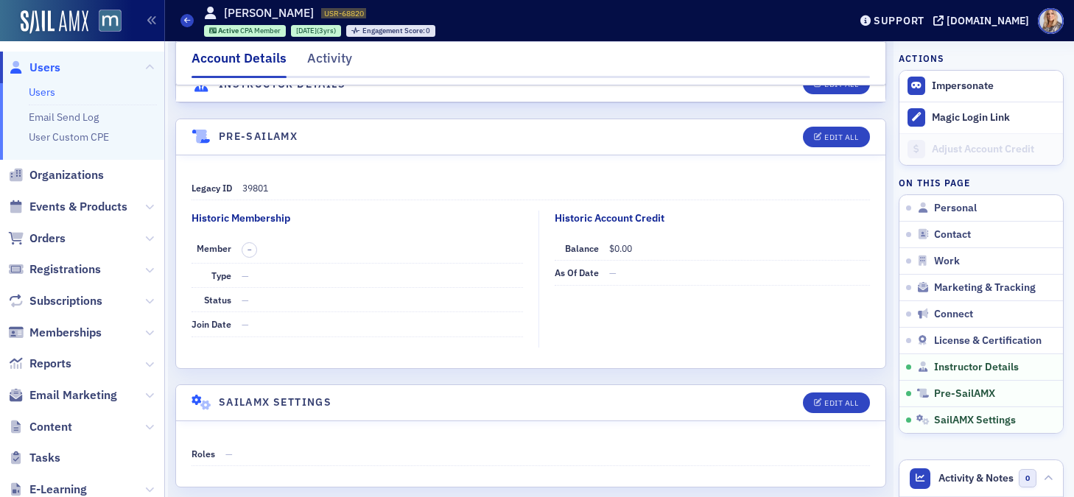
scroll to position [3304, 0]
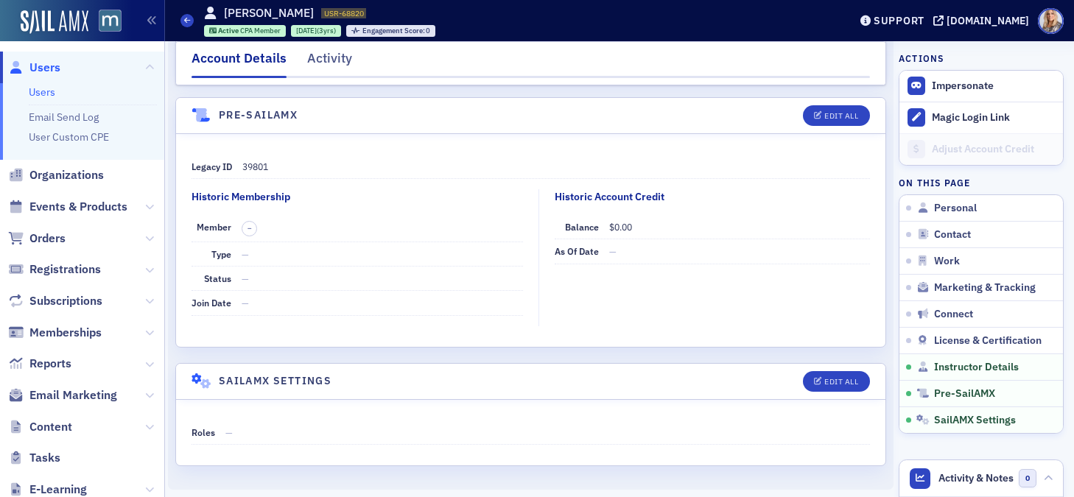
click at [46, 92] on link "Users" at bounding box center [42, 91] width 27 height 13
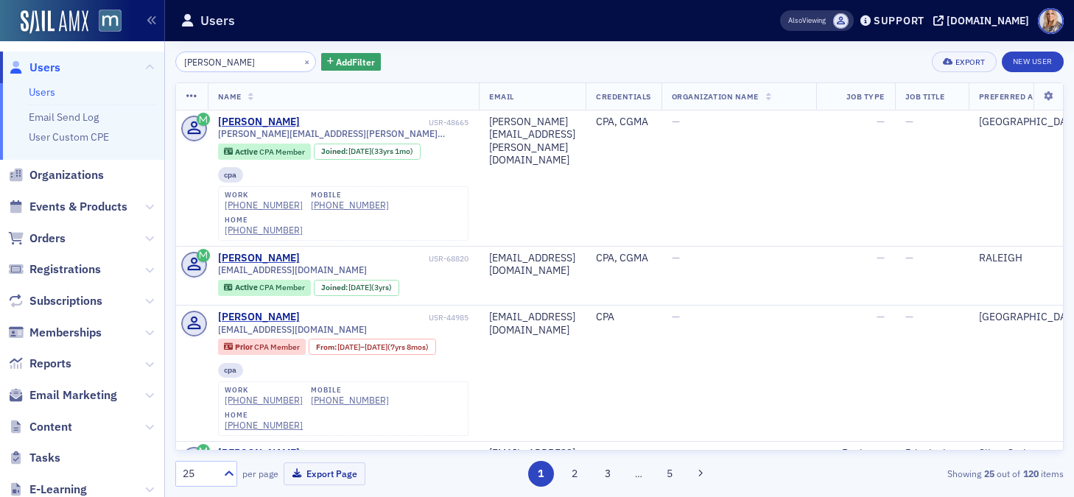
drag, startPoint x: 265, startPoint y: 62, endPoint x: 119, endPoint y: 59, distance: 146.6
click at [117, 60] on div "Users Users Email Send Log User Custom CPE Organizations Events & Products Orde…" at bounding box center [537, 248] width 1074 height 497
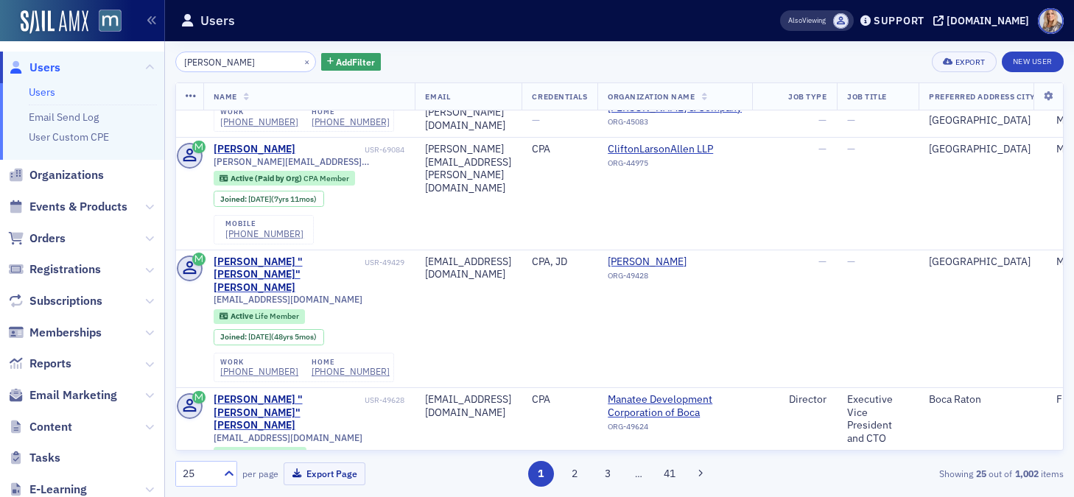
scroll to position [235, 4]
type input "Michael Brown"
